Goal: Information Seeking & Learning: Understand process/instructions

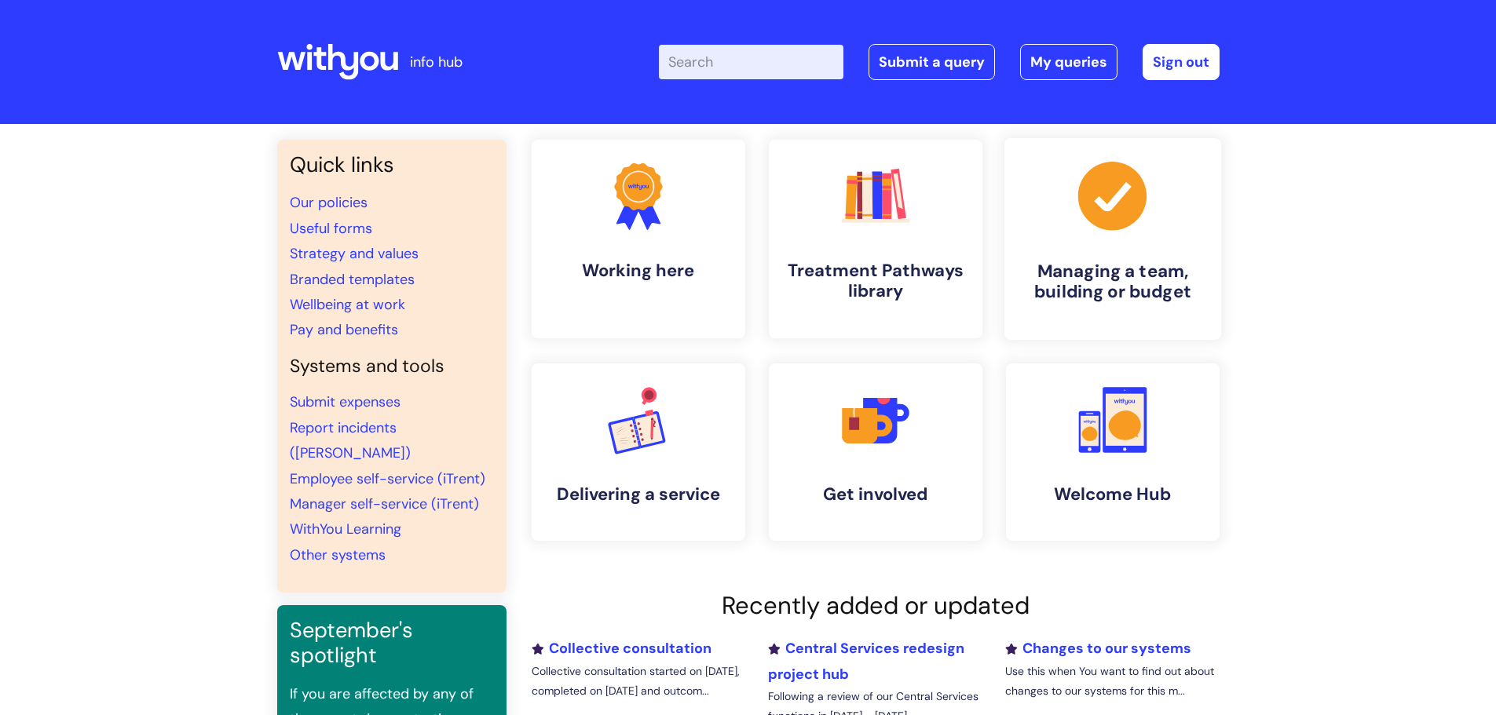
click at [1083, 254] on link ".cls-1{fill:#a53144;stroke-width:0px;} Managing a team, building or budget" at bounding box center [1111, 239] width 217 height 202
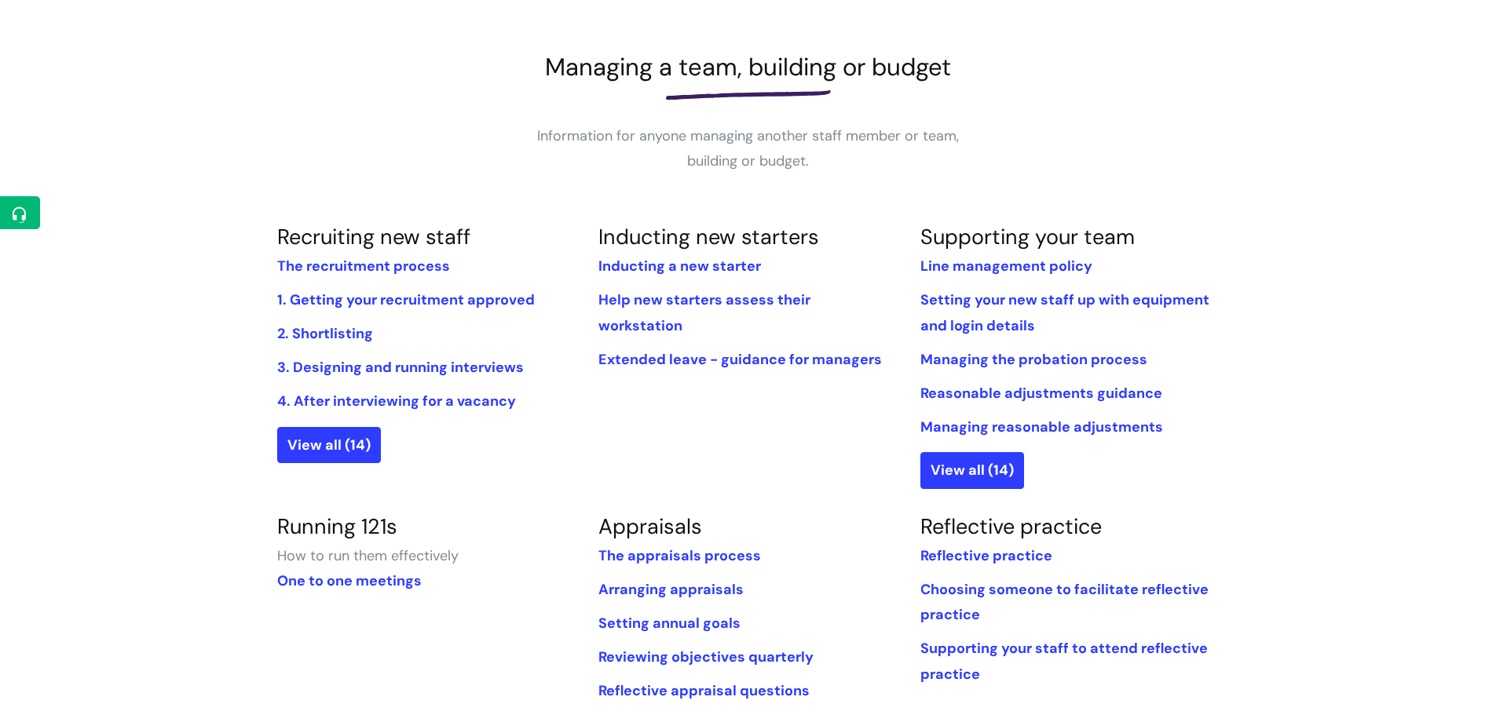
scroll to position [236, 0]
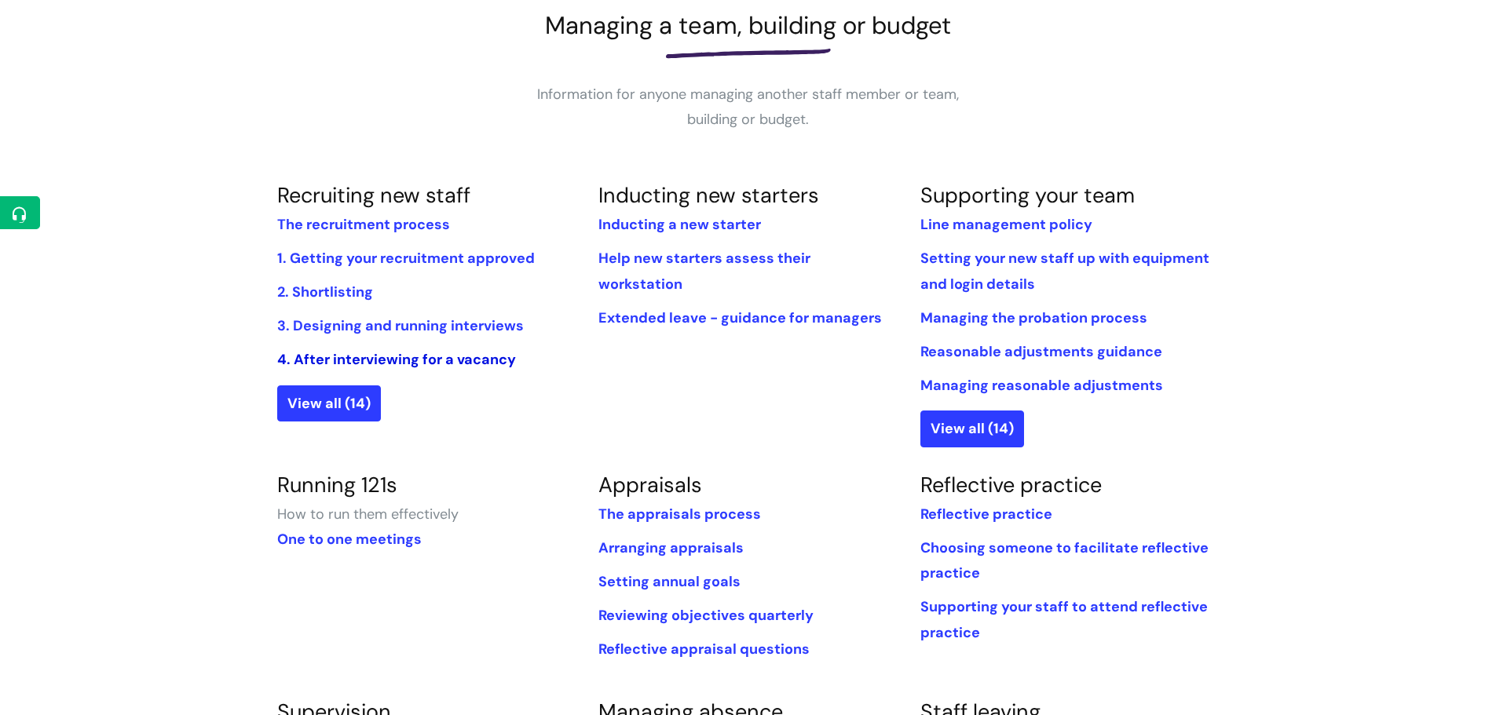
click at [479, 350] on link "4. After interviewing for a vacancy" at bounding box center [396, 359] width 239 height 19
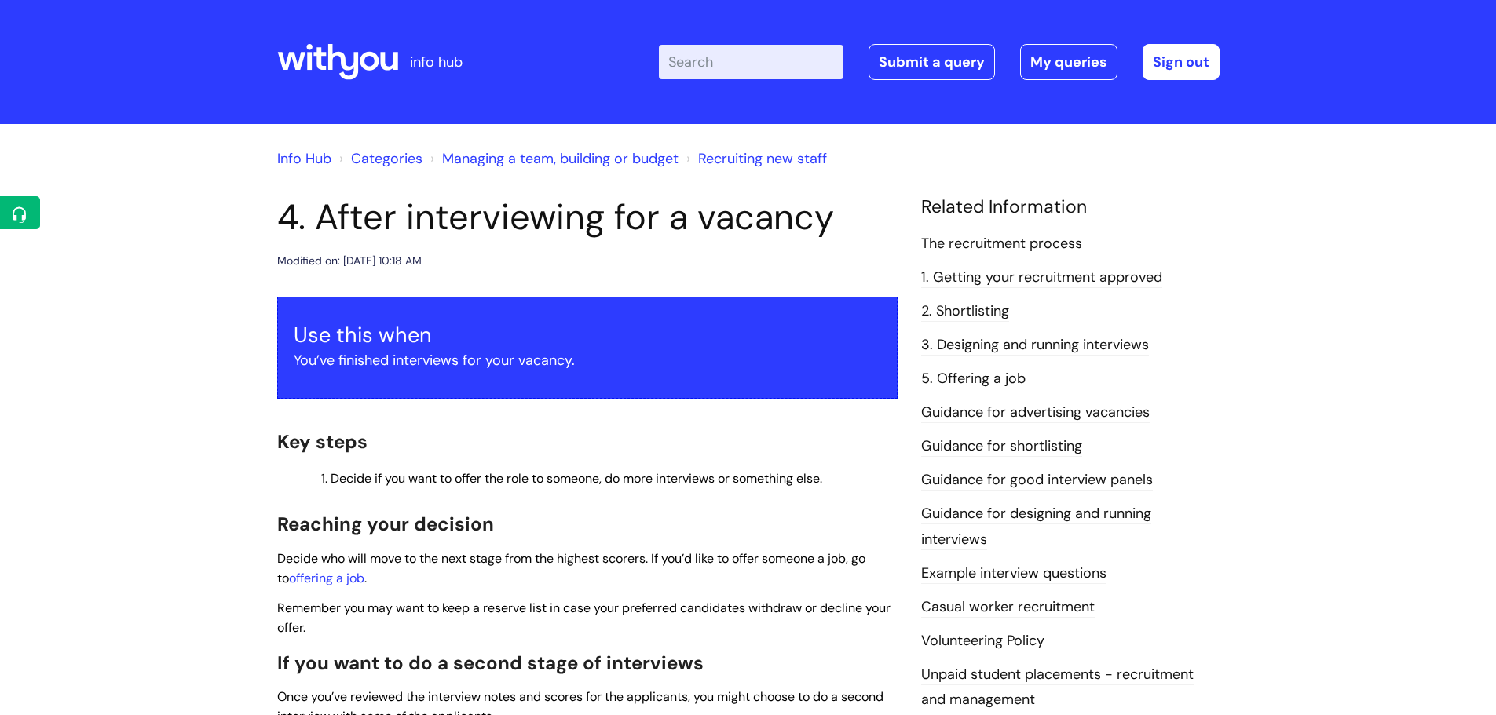
scroll to position [550, 0]
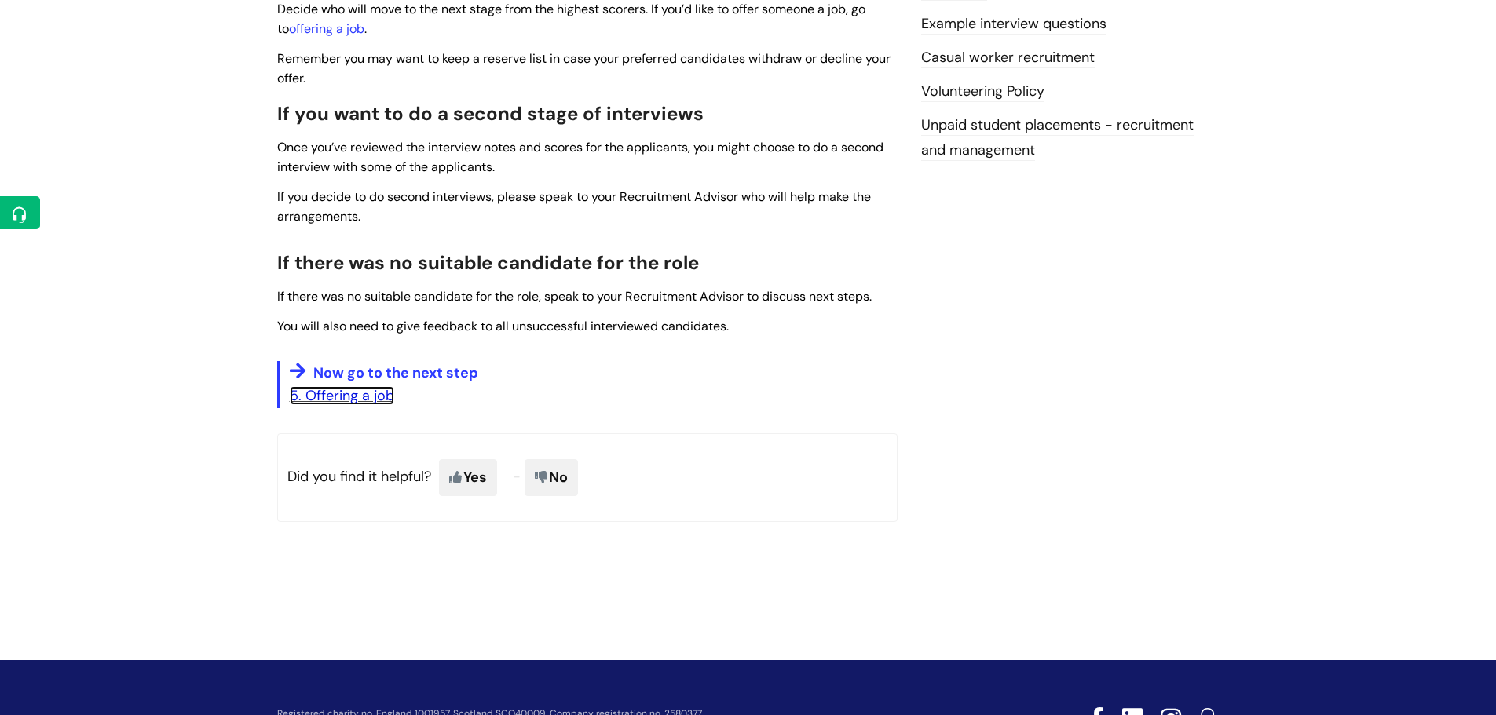
drag, startPoint x: 369, startPoint y: 393, endPoint x: 858, endPoint y: 418, distance: 489.7
click at [370, 393] on link "5. Offering a job" at bounding box center [342, 395] width 104 height 19
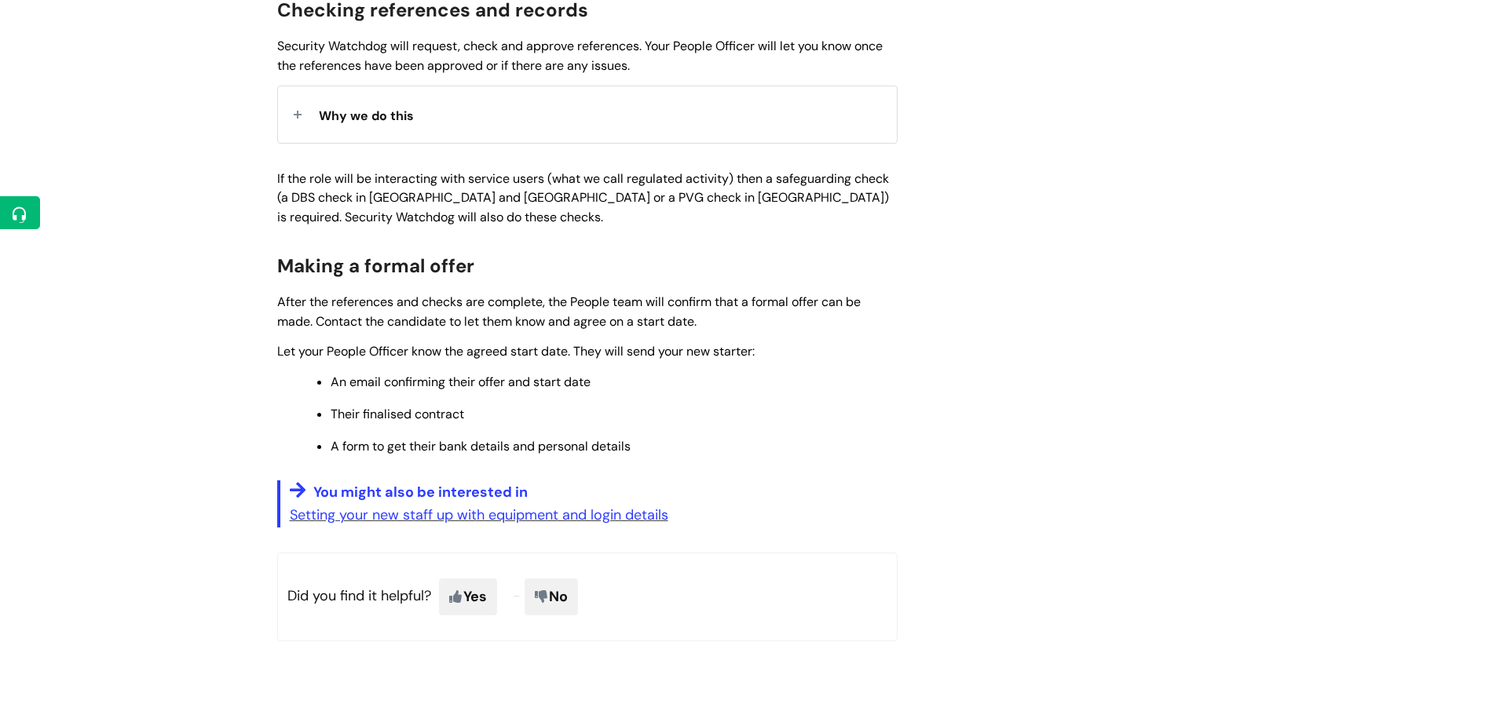
scroll to position [1884, 0]
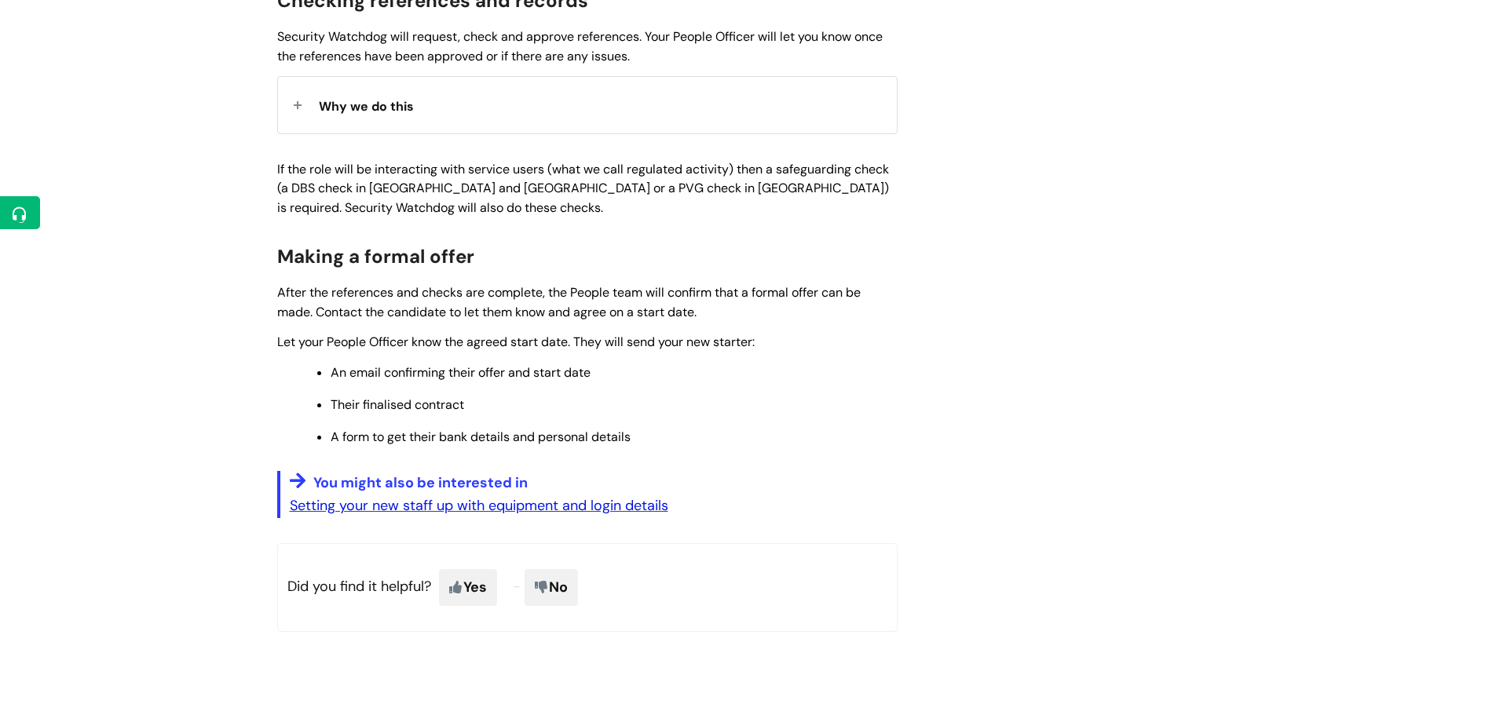
click at [611, 501] on link "Setting your new staff up with equipment and login details" at bounding box center [479, 505] width 378 height 19
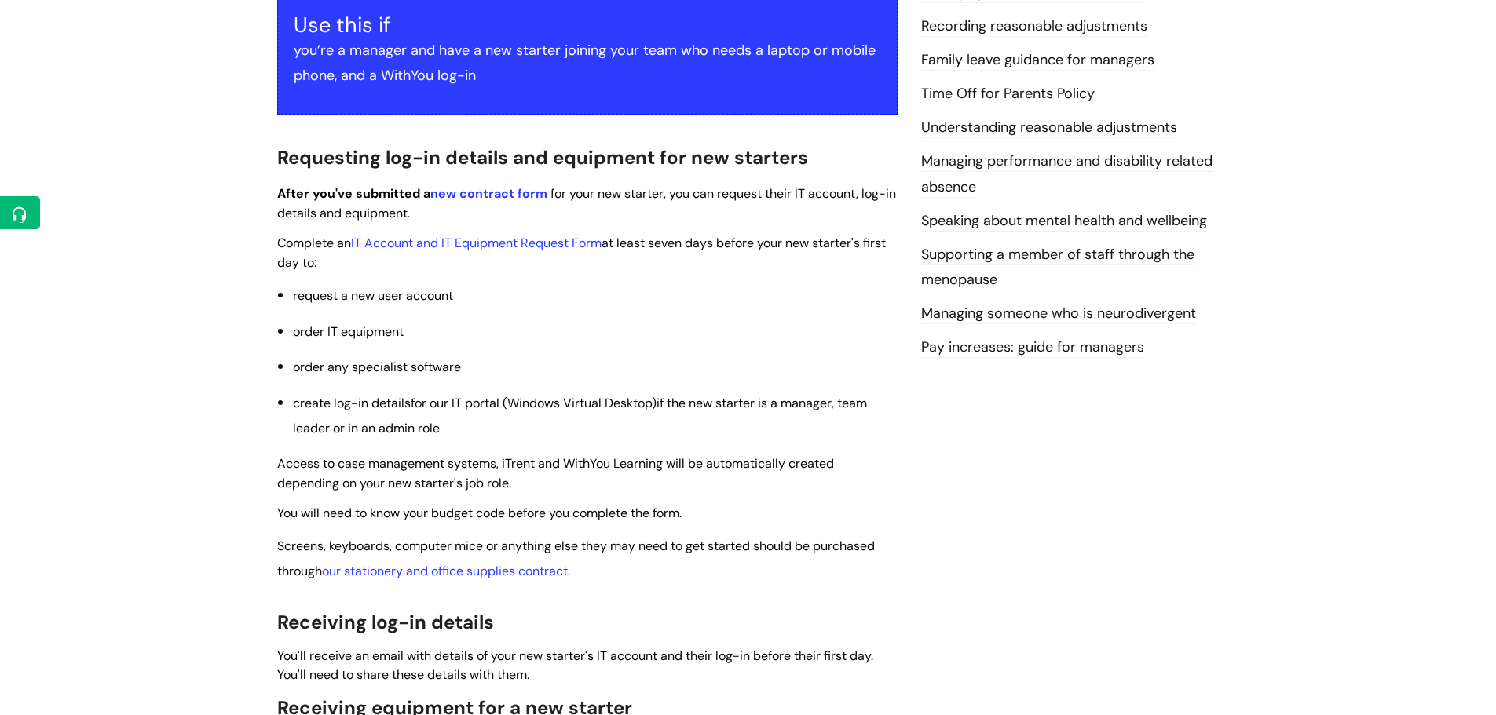
scroll to position [314, 0]
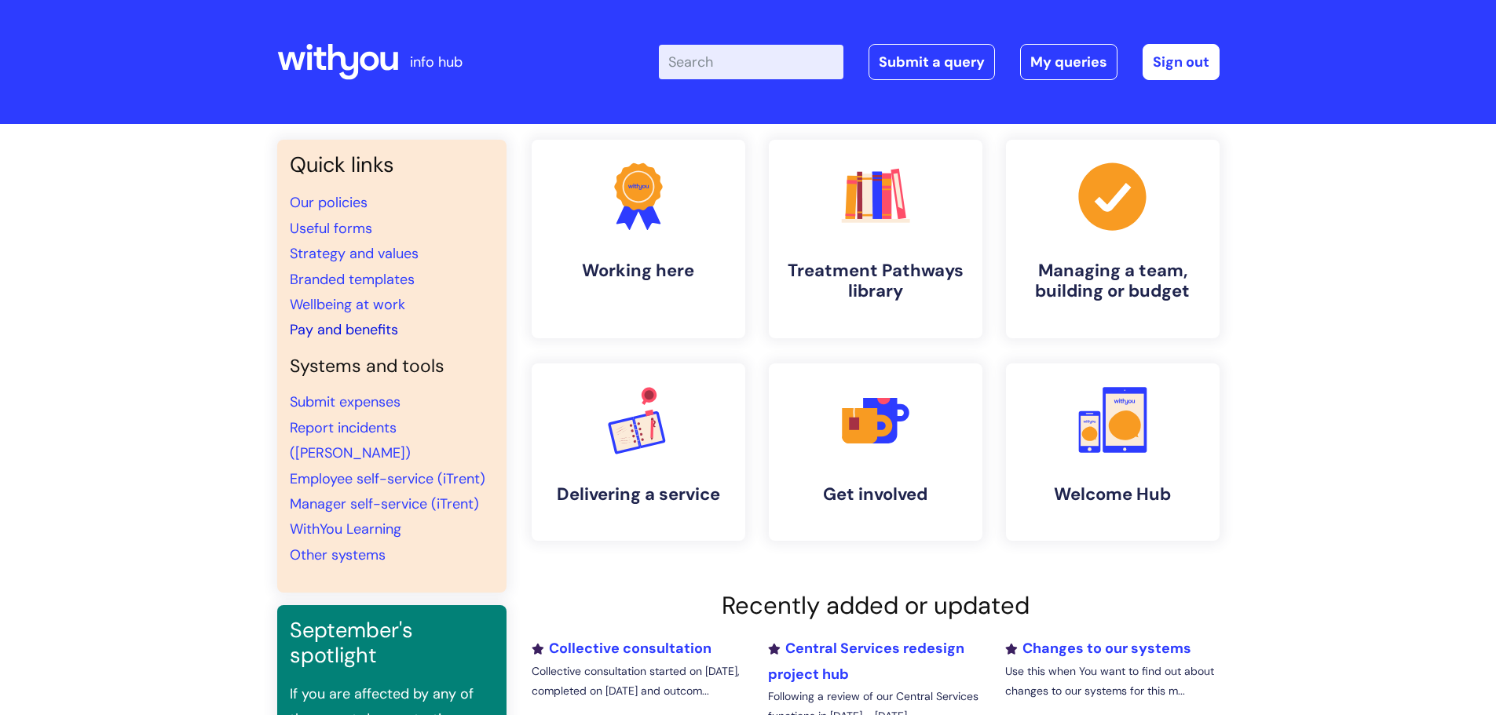
click at [349, 334] on link "Pay and benefits" at bounding box center [344, 329] width 108 height 19
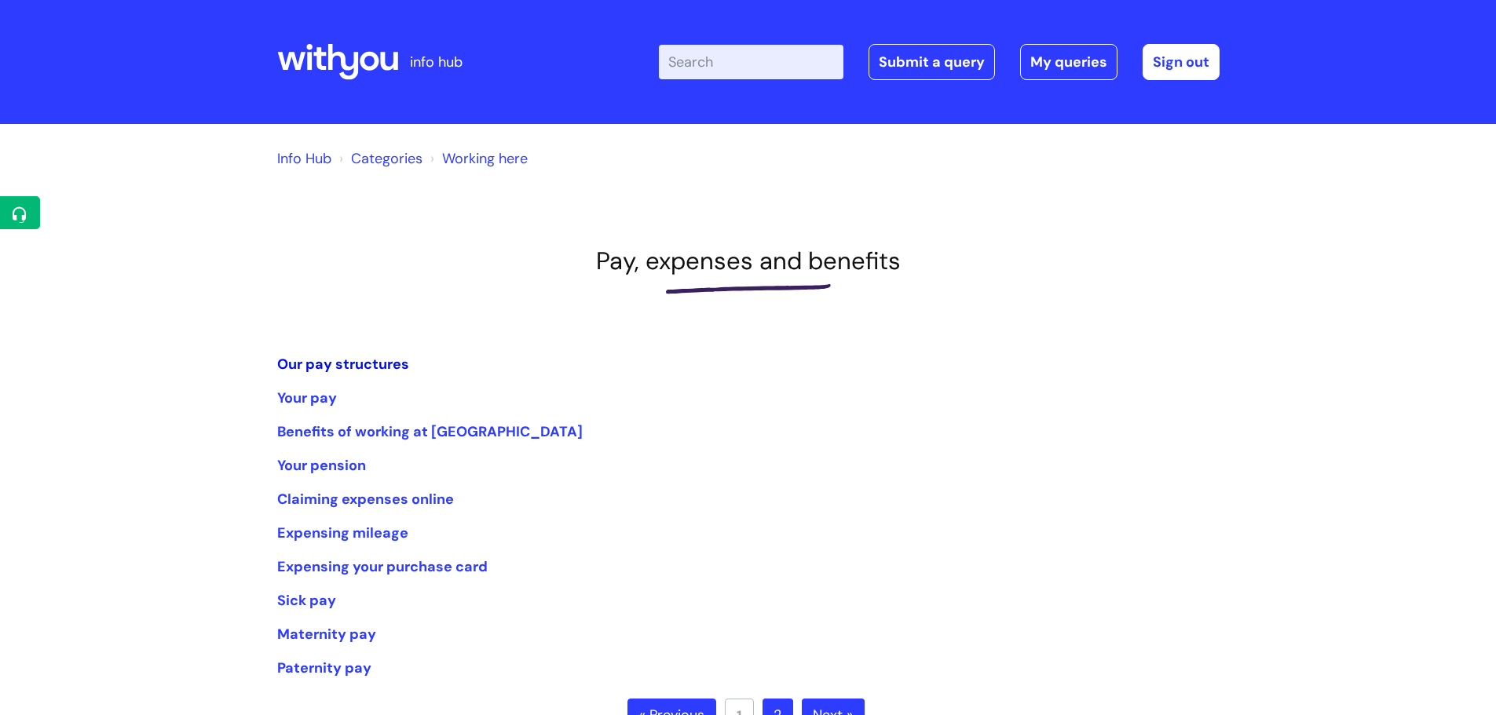
click at [365, 362] on link "Our pay structures" at bounding box center [343, 364] width 132 height 19
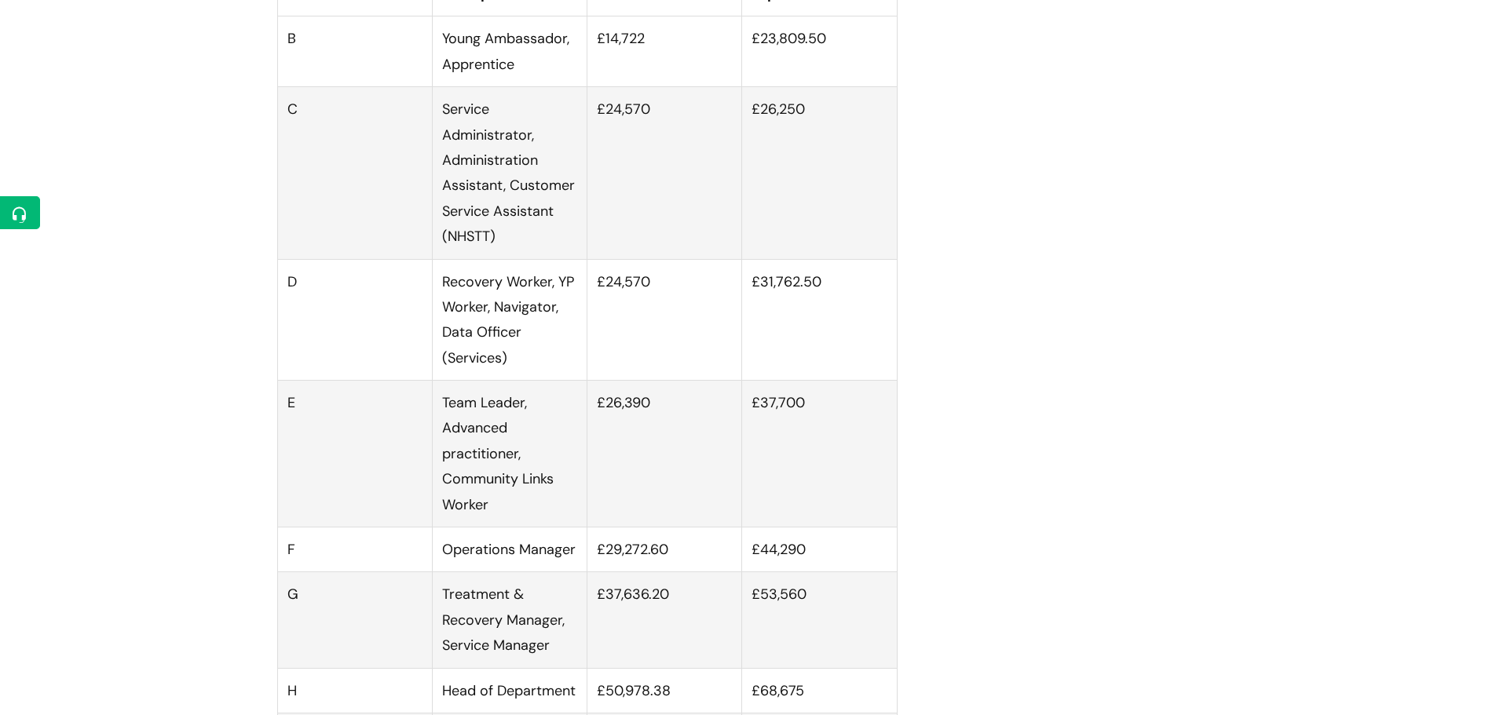
scroll to position [1021, 0]
